Goal: Transaction & Acquisition: Download file/media

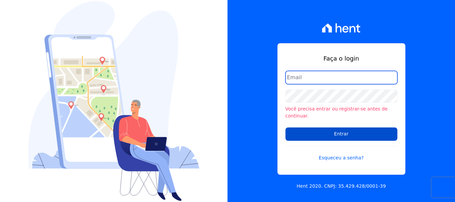
type input "ary@santuzzo.com.br"
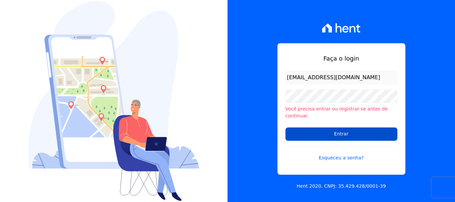
click at [339, 132] on input "Entrar" at bounding box center [342, 134] width 112 height 13
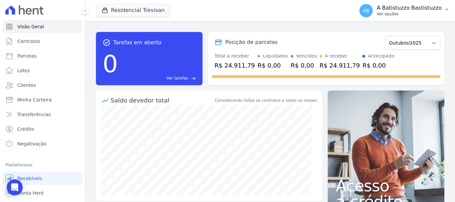
click at [369, 6] on span "AB" at bounding box center [365, 10] width 13 height 13
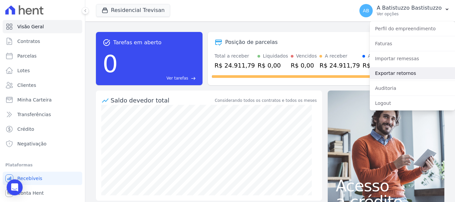
click at [380, 74] on link "Exportar retornos" at bounding box center [412, 73] width 85 height 12
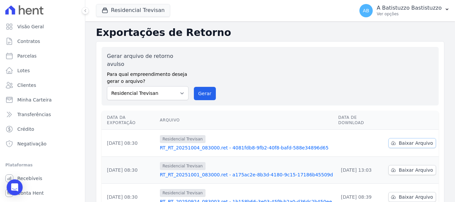
click at [403, 140] on span "Baixar Arquivo" at bounding box center [416, 143] width 34 height 7
click at [220, 145] on link "RT_RT_20251004_083000.ret - 4081fdb8-9fb2-40f8-bafd-588e34896d65" at bounding box center [246, 148] width 173 height 7
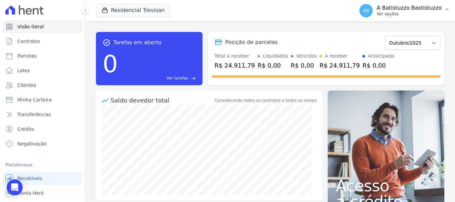
click at [369, 10] on span "AB" at bounding box center [366, 10] width 6 height 5
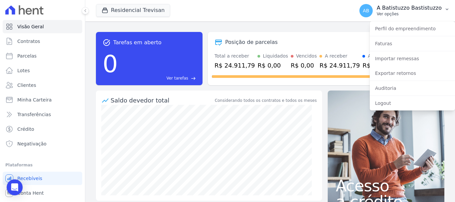
click at [369, 10] on span "AB" at bounding box center [366, 10] width 6 height 5
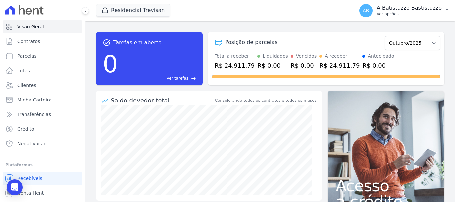
click at [369, 10] on span "AB" at bounding box center [366, 10] width 6 height 5
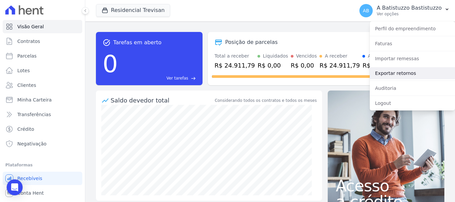
click at [380, 71] on link "Exportar retornos" at bounding box center [412, 73] width 85 height 12
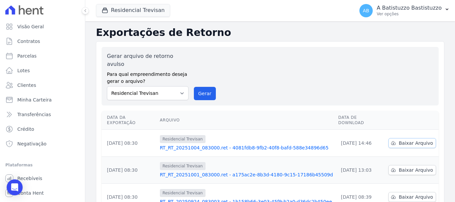
click at [404, 140] on span "Baixar Arquivo" at bounding box center [416, 143] width 34 height 7
